Goal: Information Seeking & Learning: Learn about a topic

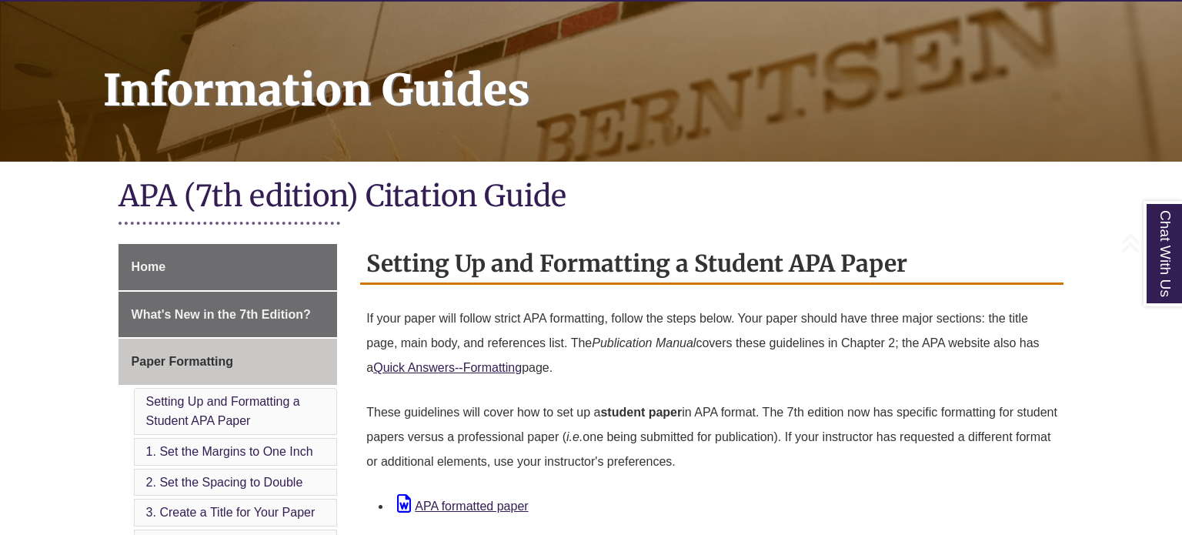
scroll to position [192, 0]
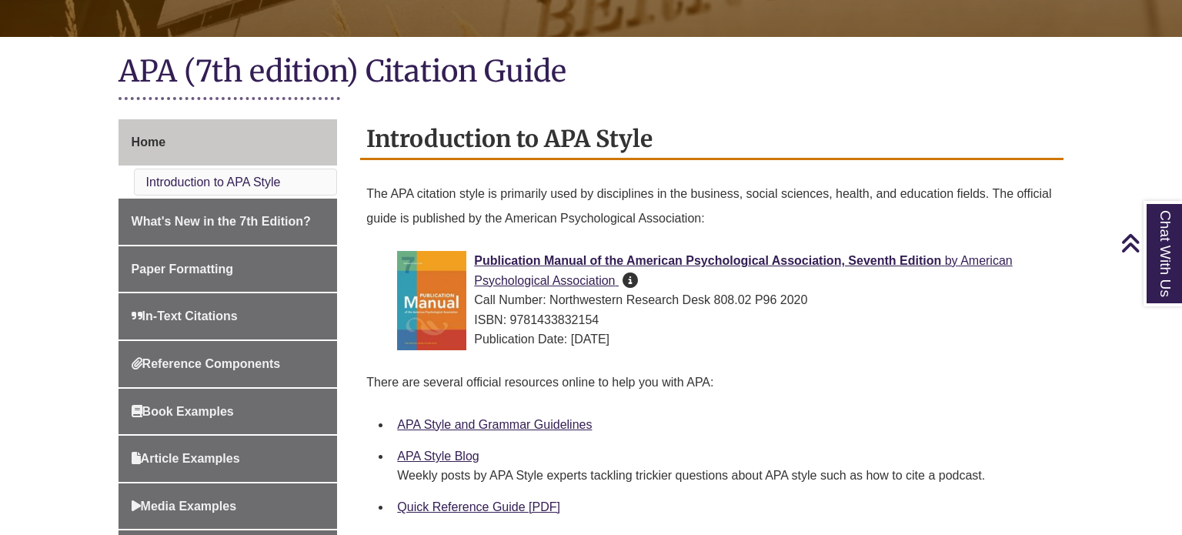
scroll to position [320, 0]
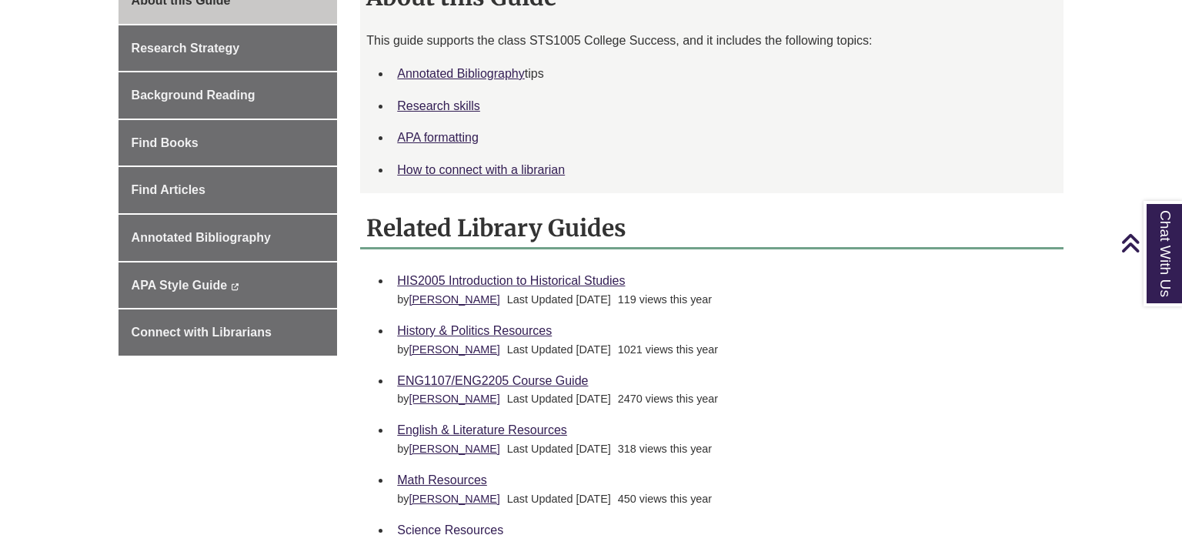
scroll to position [453, 0]
